Goal: Transaction & Acquisition: Purchase product/service

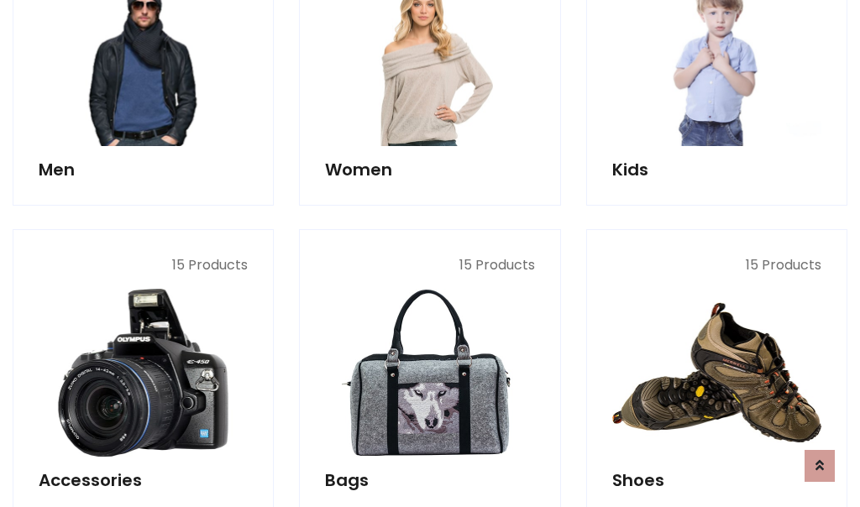
scroll to position [562, 0]
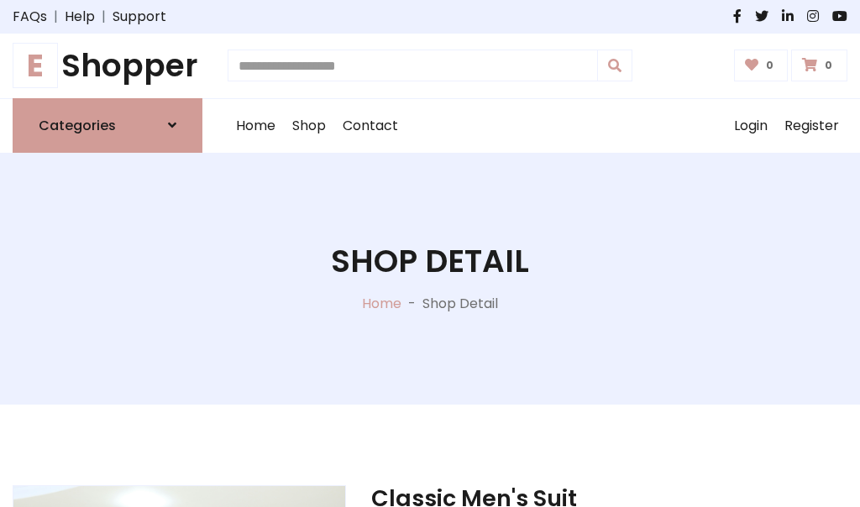
click at [107, 65] on h1 "E Shopper" at bounding box center [108, 66] width 190 height 38
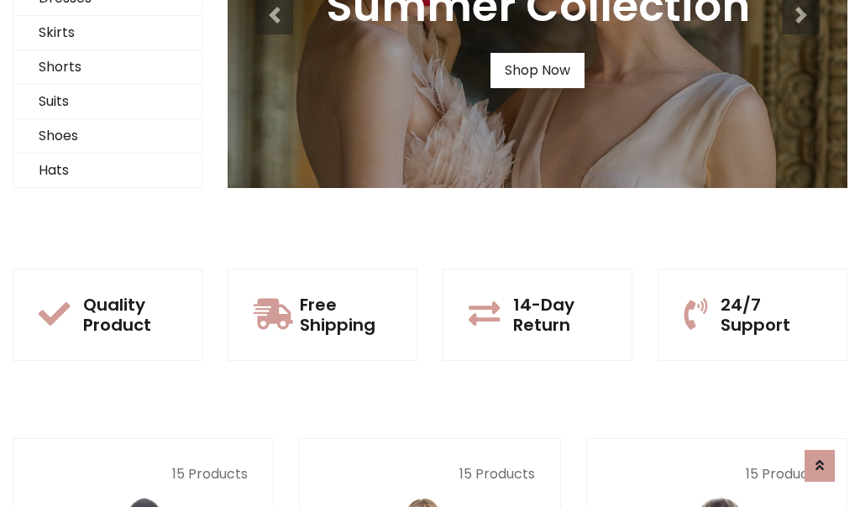
scroll to position [162, 0]
